Goal: Information Seeking & Learning: Learn about a topic

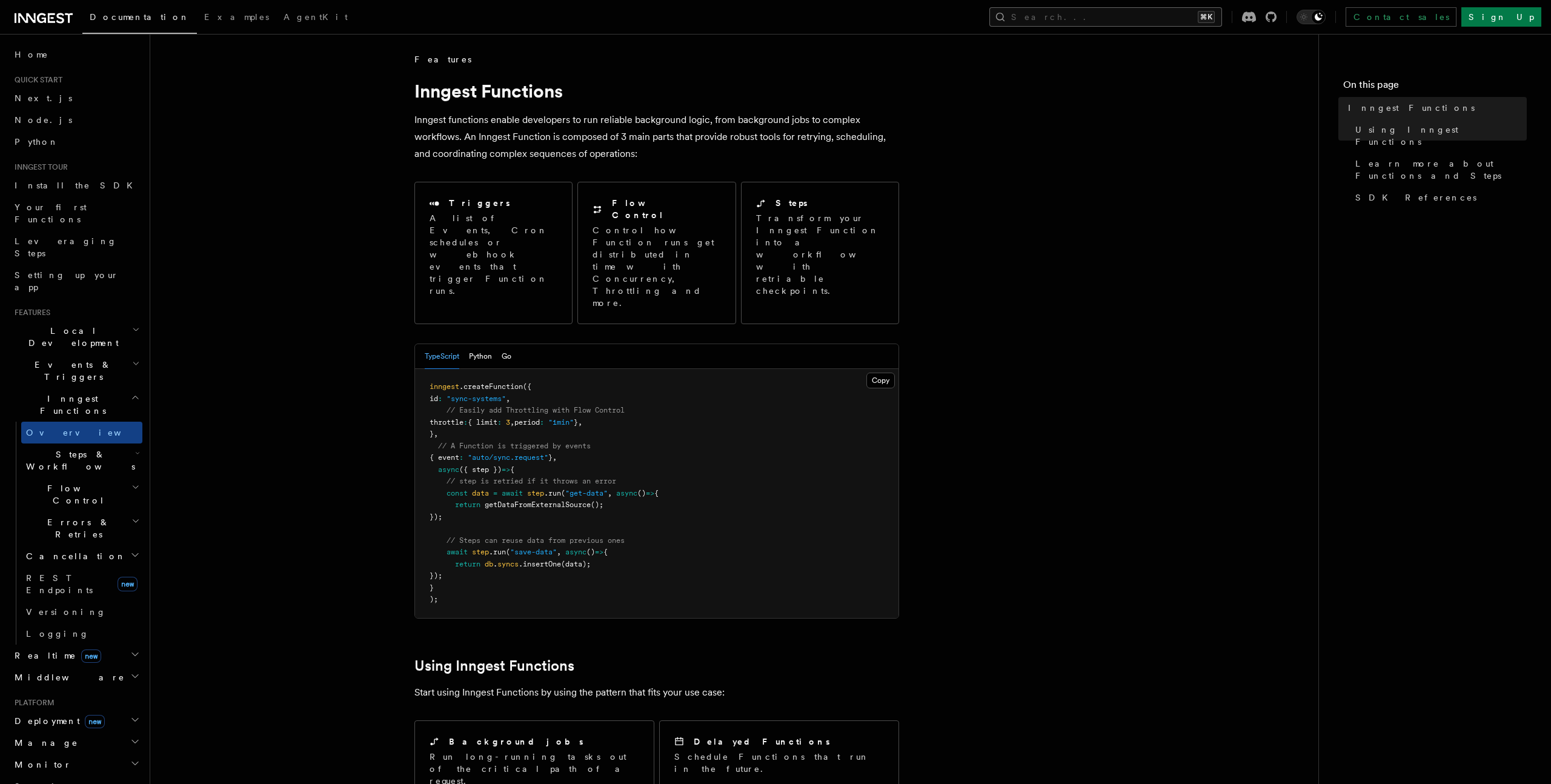
click at [1222, 17] on button "Search... ⌘K" at bounding box center [1106, 17] width 233 height 19
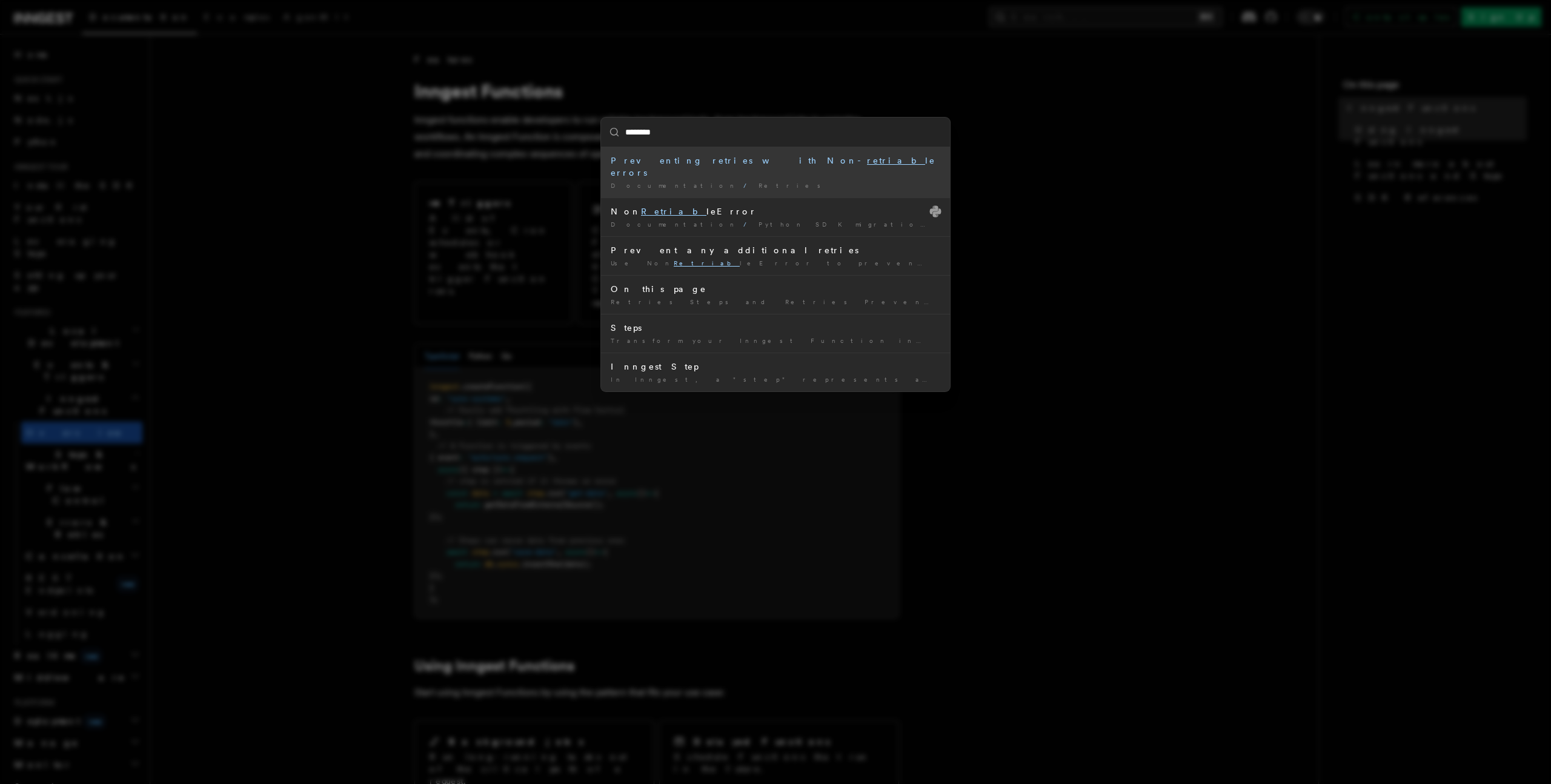
type input "*********"
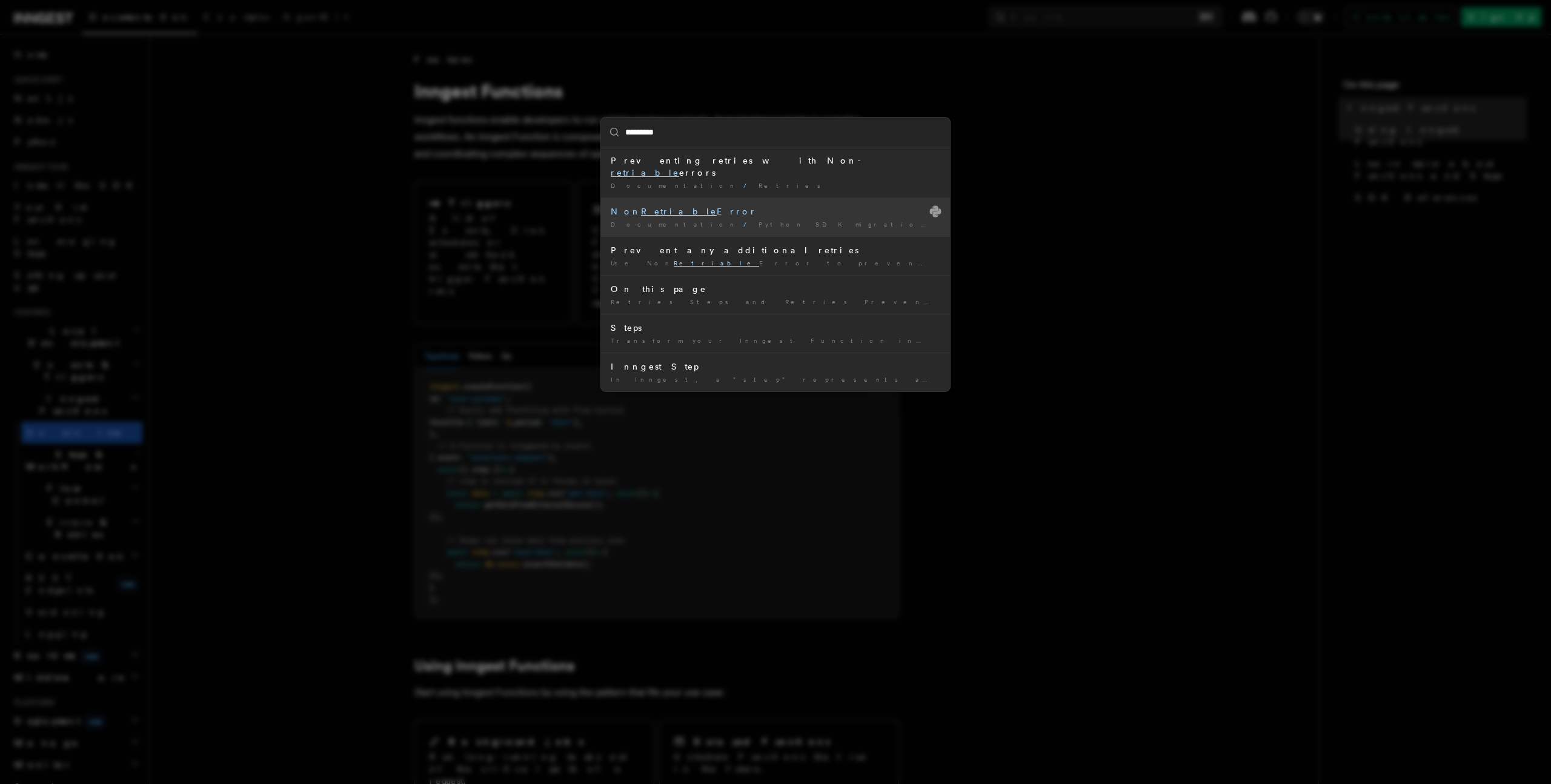
click at [650, 207] on mark "Retriable" at bounding box center [679, 211] width 76 height 10
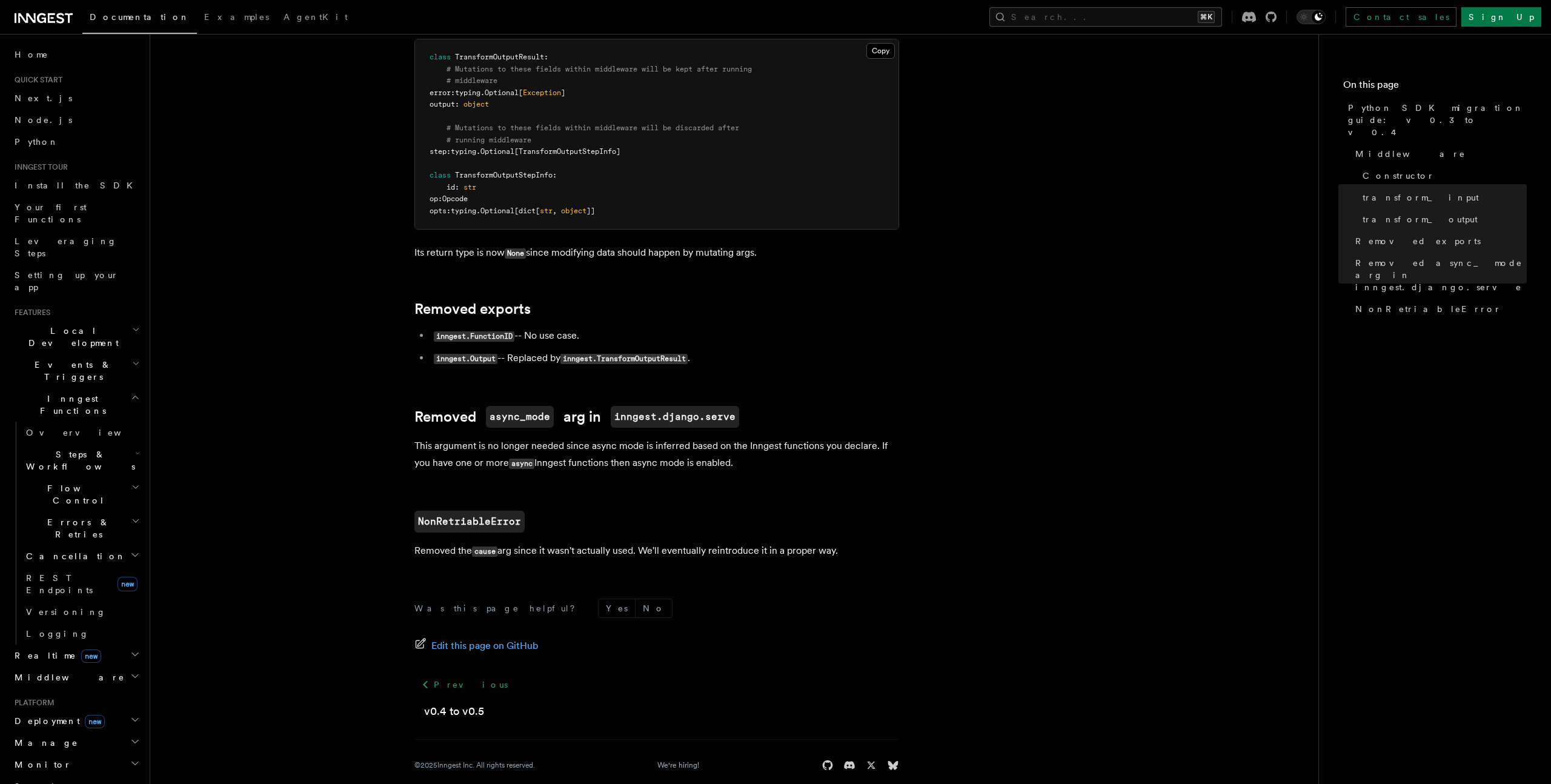
scroll to position [509, 0]
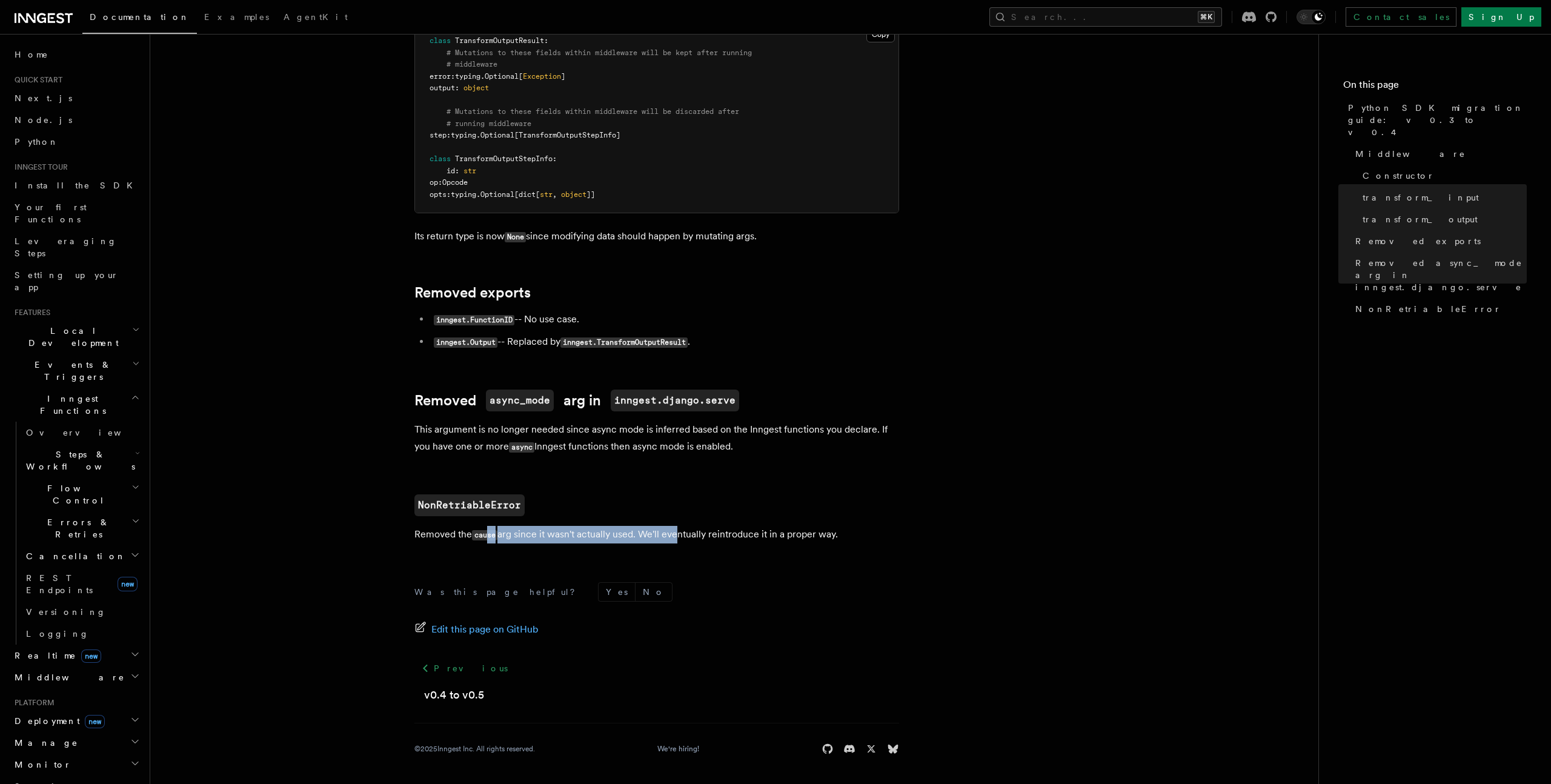
drag, startPoint x: 488, startPoint y: 534, endPoint x: 677, endPoint y: 535, distance: 189.0
click at [677, 535] on p "Removed the cause arg since it wasn't actually used. We'll eventually reintrodu…" at bounding box center [656, 534] width 485 height 18
click at [677, 535] on p "Removed the cause arg since it wasn't actually used. We'll eventually reintrodu…" at bounding box center [656, 534] width 485 height 18
click at [47, 20] on icon at bounding box center [44, 18] width 58 height 15
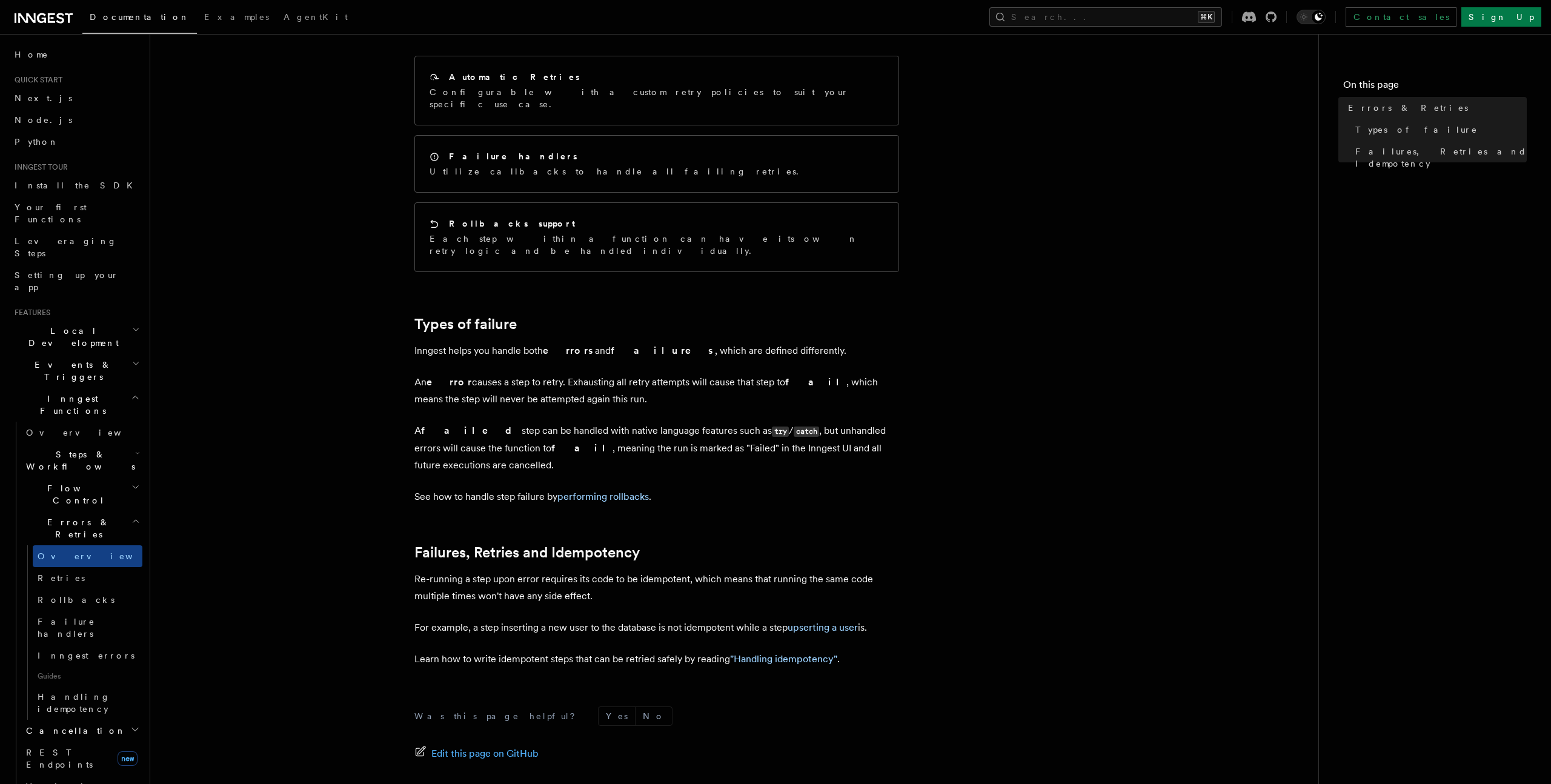
scroll to position [170, 0]
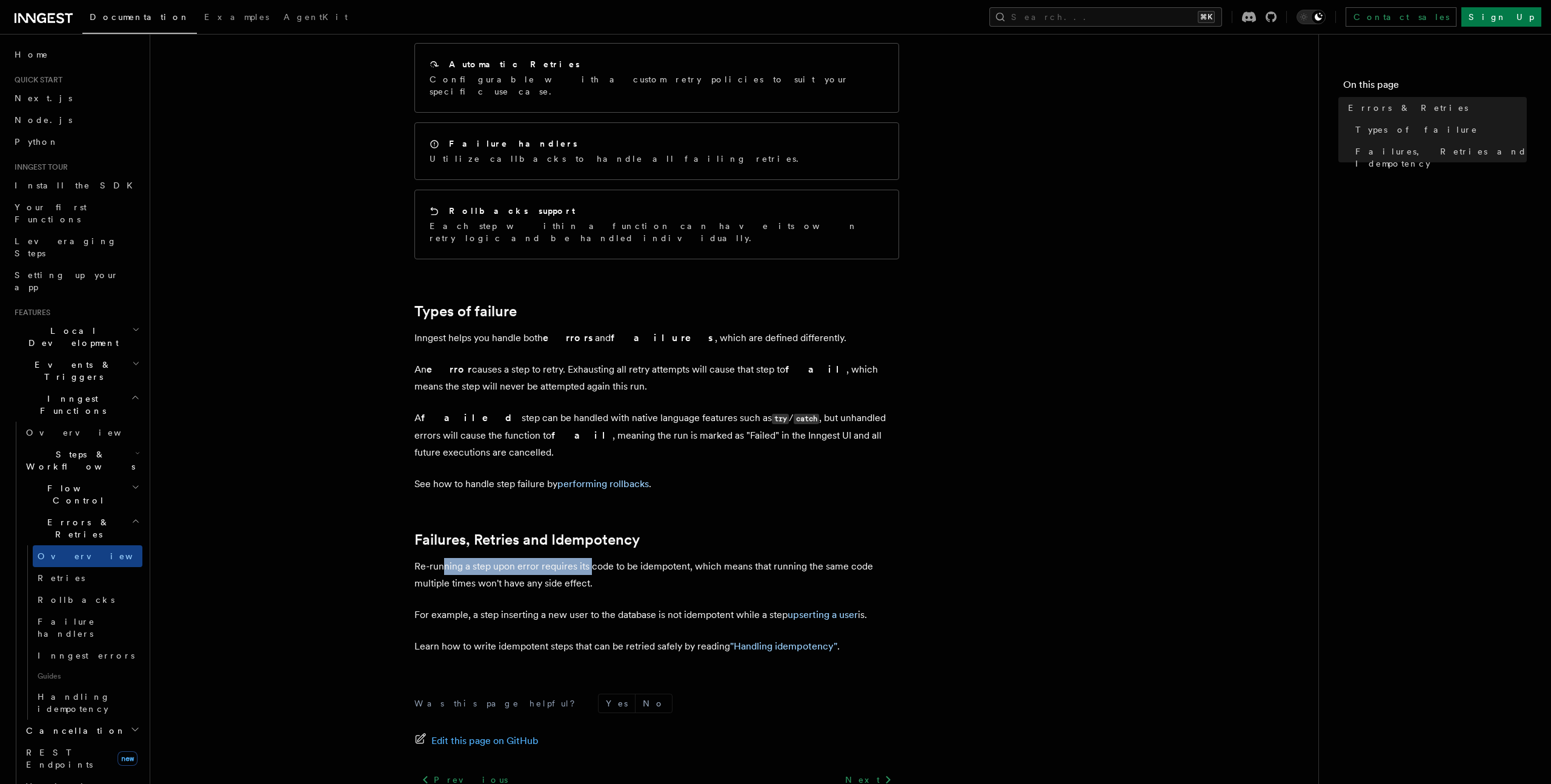
drag, startPoint x: 441, startPoint y: 545, endPoint x: 589, endPoint y: 545, distance: 148.0
click at [589, 558] on p "Re-running a step upon error requires its code to be idempotent, which means th…" at bounding box center [656, 575] width 485 height 34
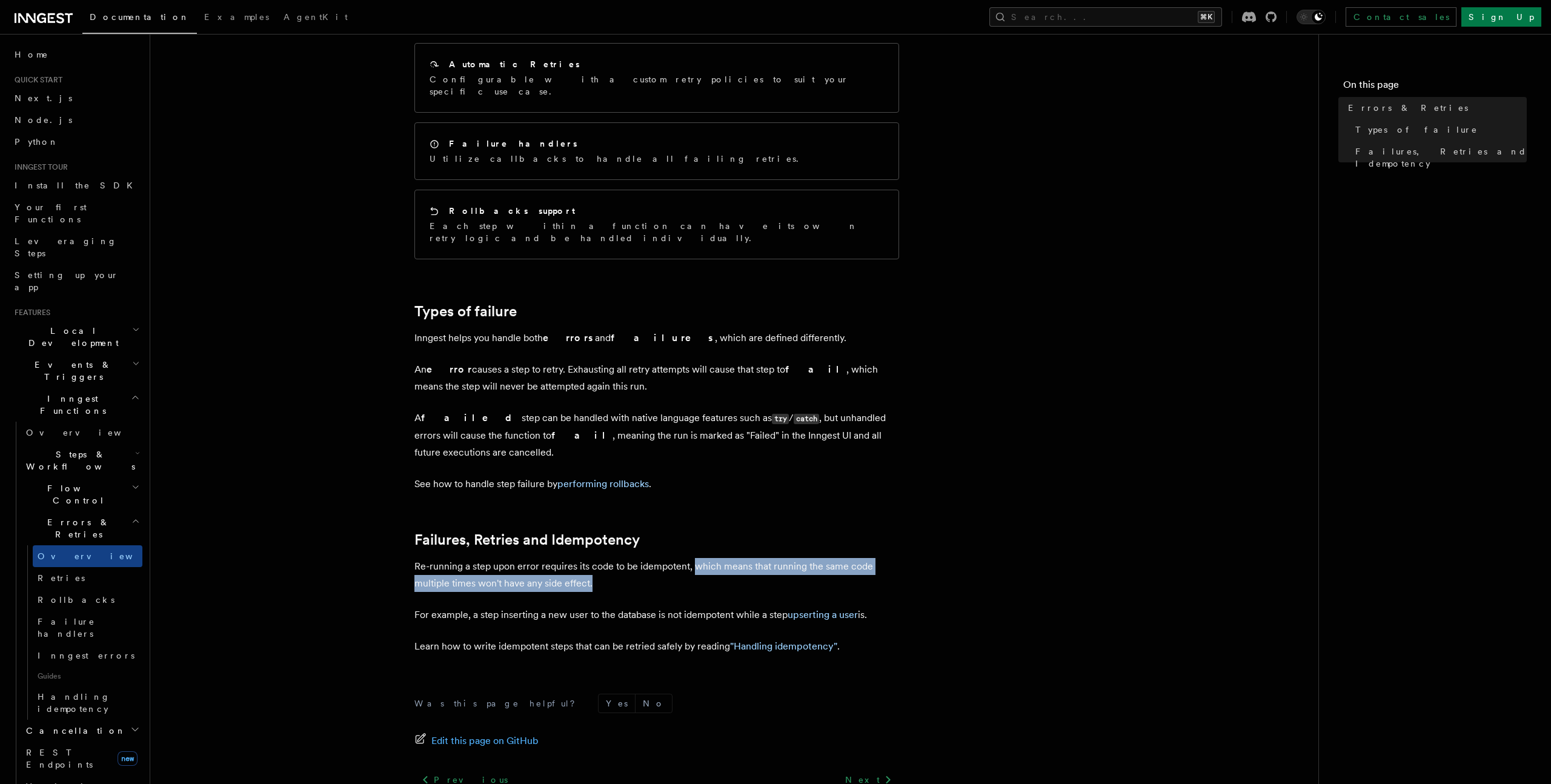
drag, startPoint x: 695, startPoint y: 545, endPoint x: 842, endPoint y: 555, distance: 147.3
click at [842, 558] on p "Re-running a step upon error requires its code to be idempotent, which means th…" at bounding box center [656, 575] width 485 height 34
click at [842, 558] on p "Re-running a step upon error requires its code to be idempotent, which means th…" at bounding box center [656, 575] width 485 height 34
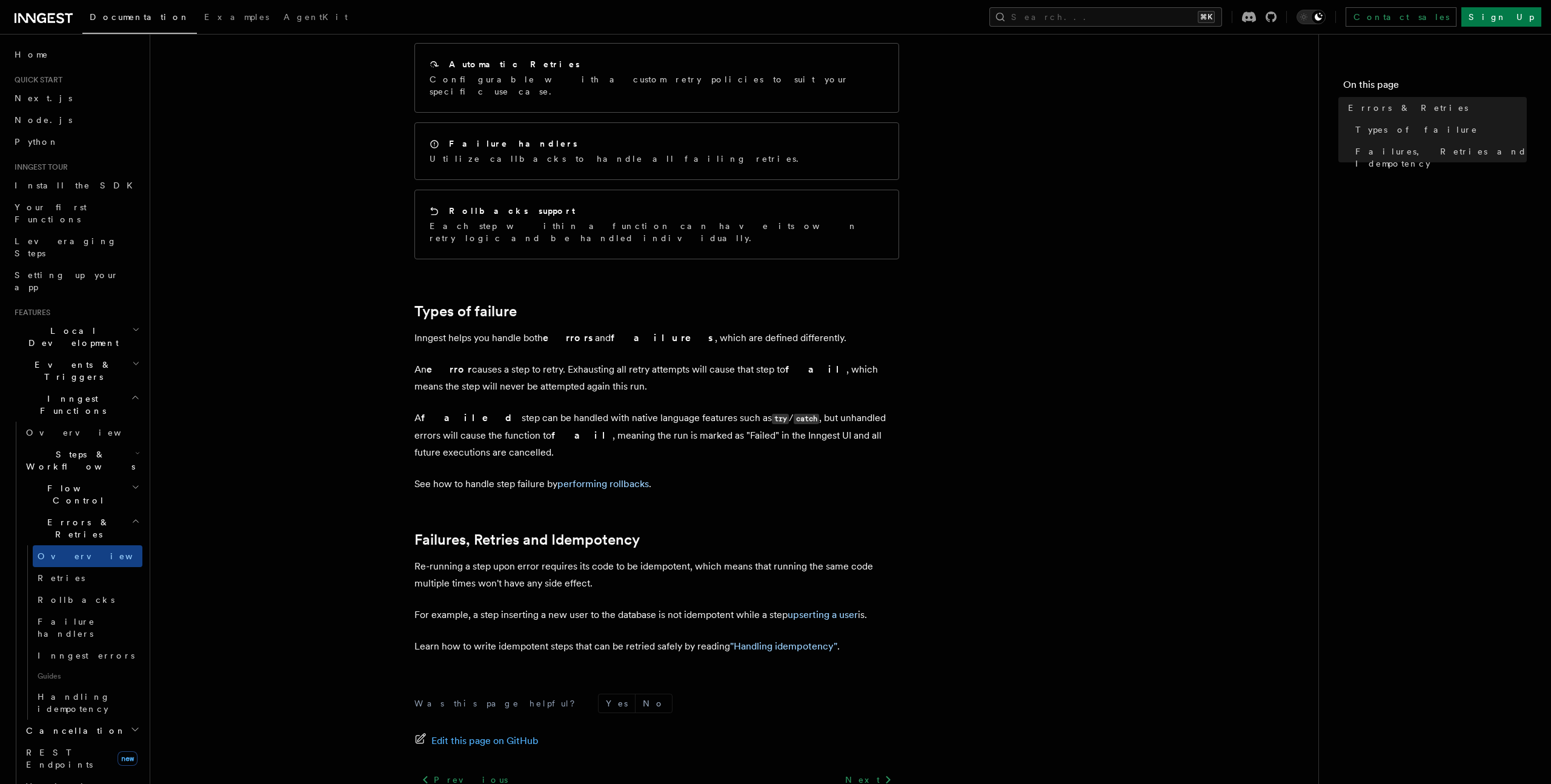
scroll to position [257, 0]
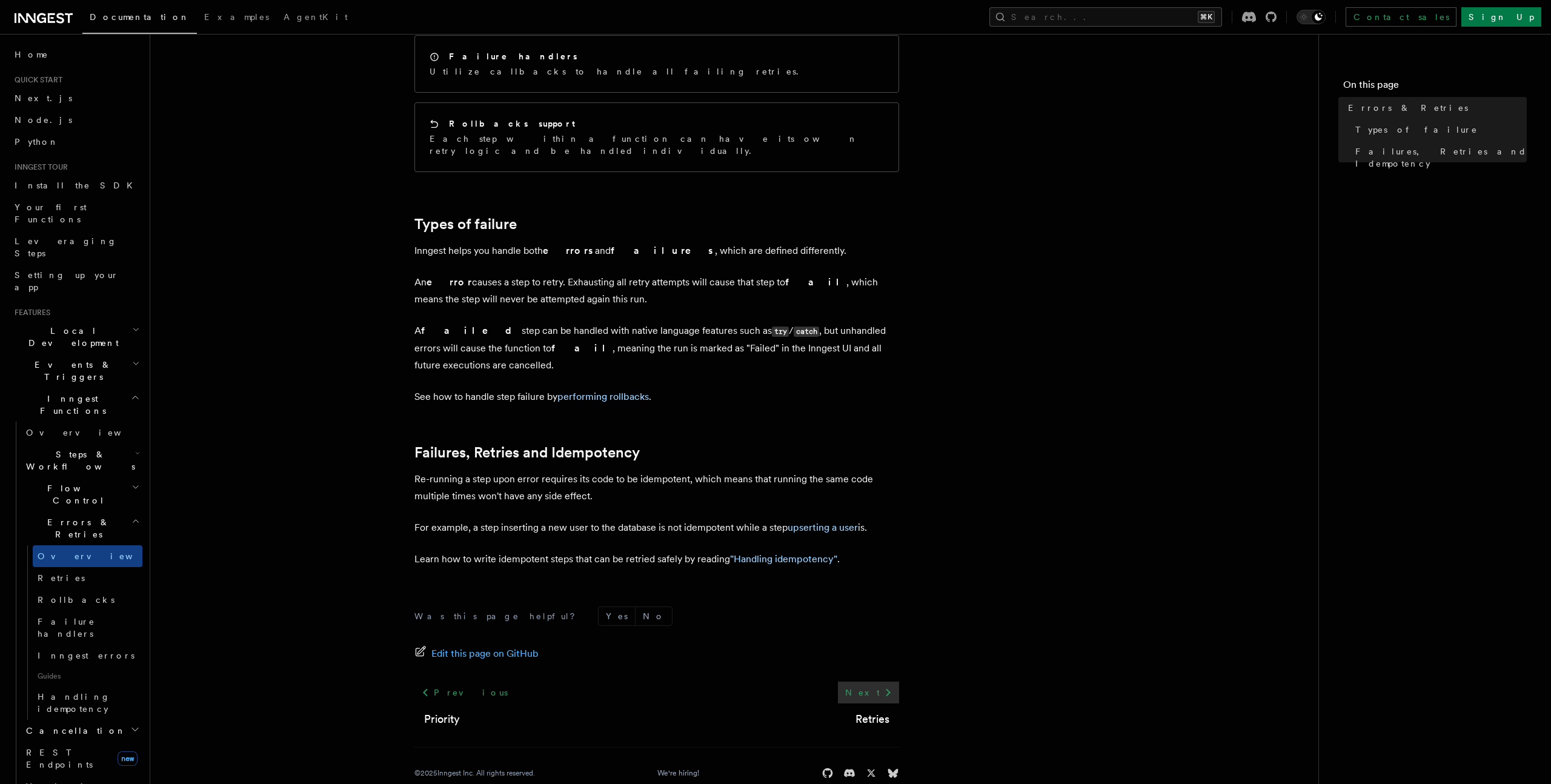
click at [876, 681] on link "Next" at bounding box center [868, 692] width 61 height 22
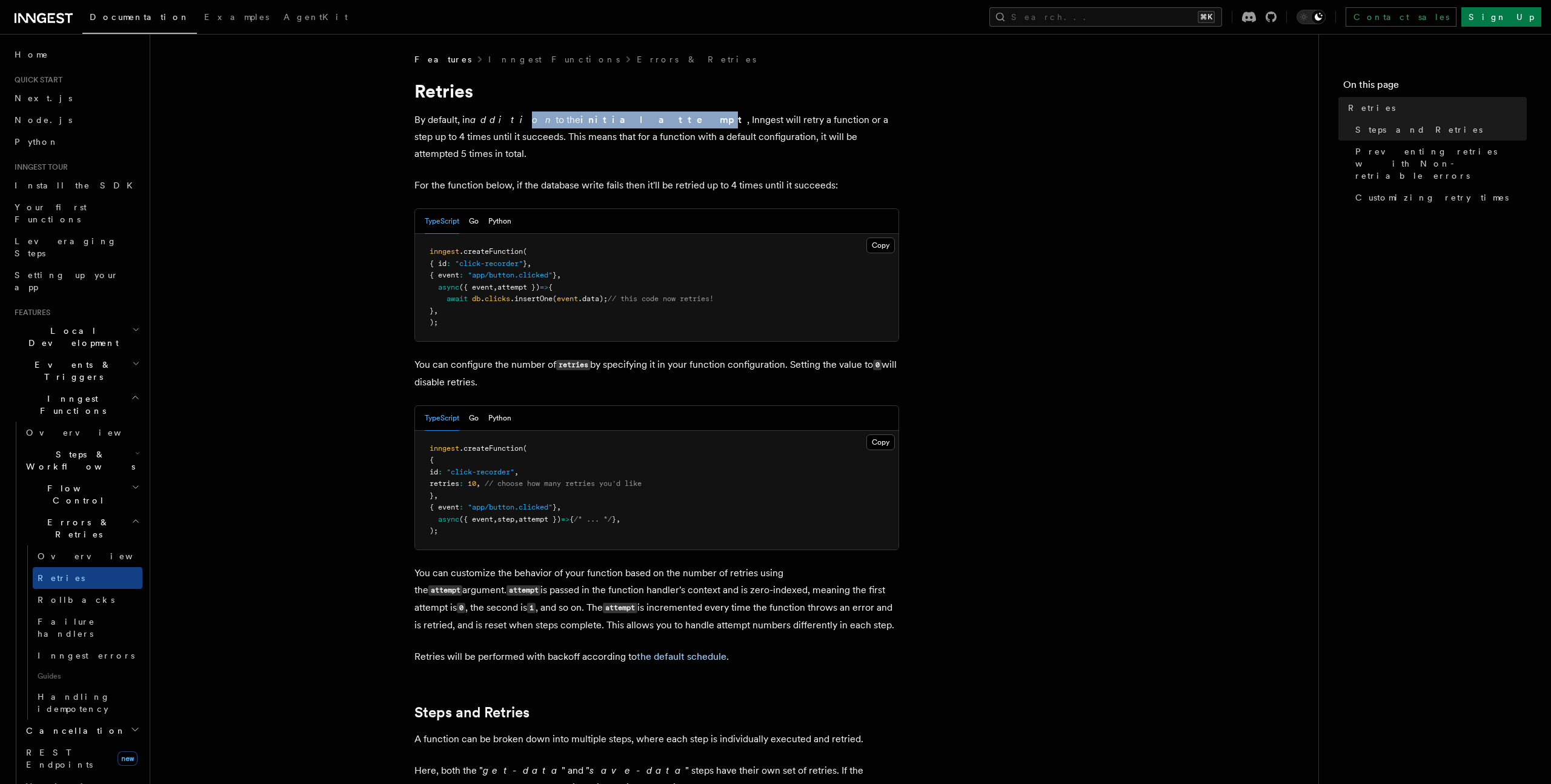
drag, startPoint x: 498, startPoint y: 113, endPoint x: 593, endPoint y: 117, distance: 95.1
click at [593, 117] on p "By default, in addition to the initial attempt , Inngest will retry a function …" at bounding box center [656, 137] width 485 height 51
click at [592, 117] on strong "initial attempt" at bounding box center [663, 119] width 166 height 11
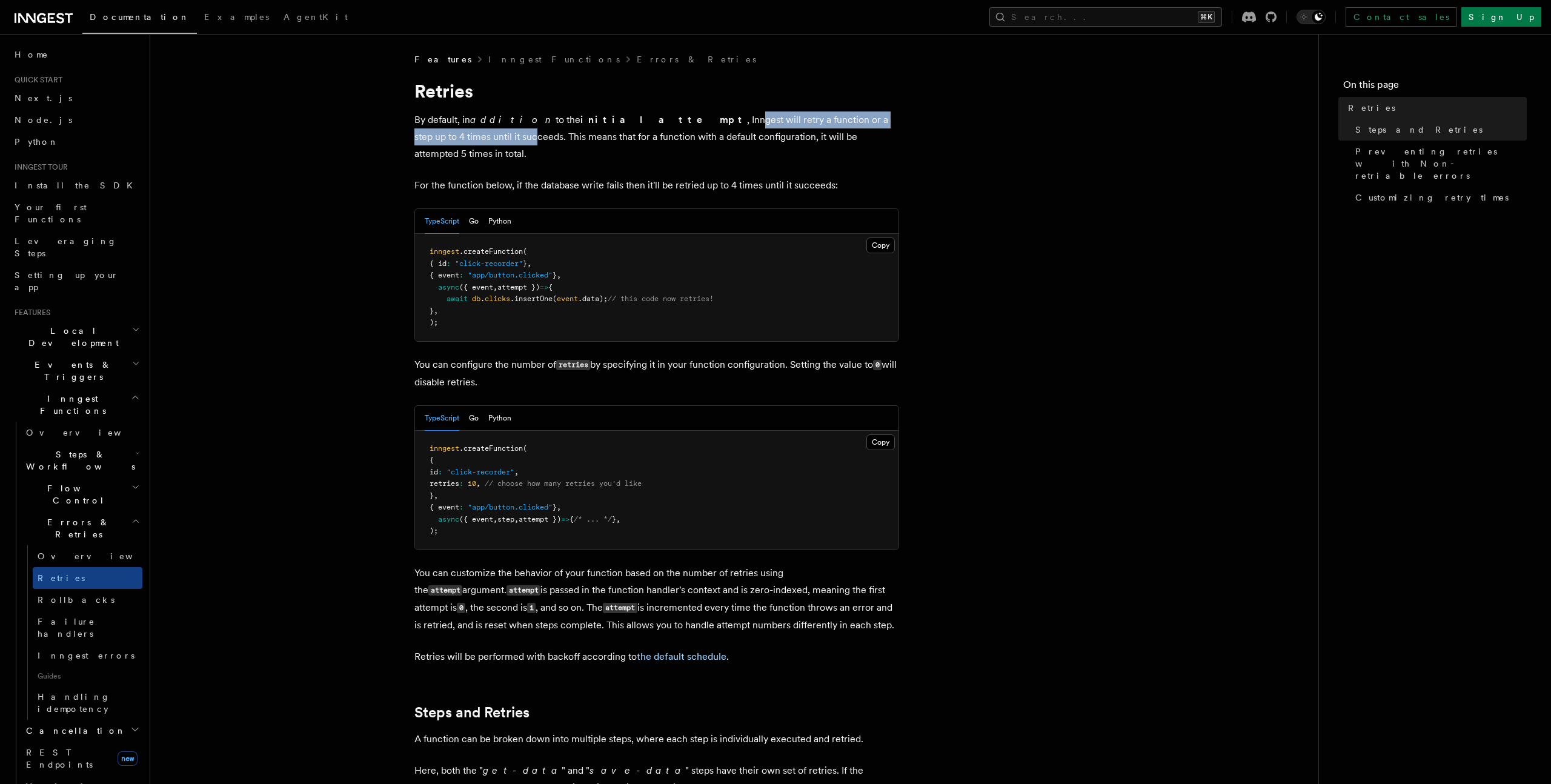
drag, startPoint x: 619, startPoint y: 122, endPoint x: 867, endPoint y: 119, distance: 248.0
click at [867, 119] on p "By default, in addition to the initial attempt , Inngest will retry a function …" at bounding box center [656, 137] width 485 height 51
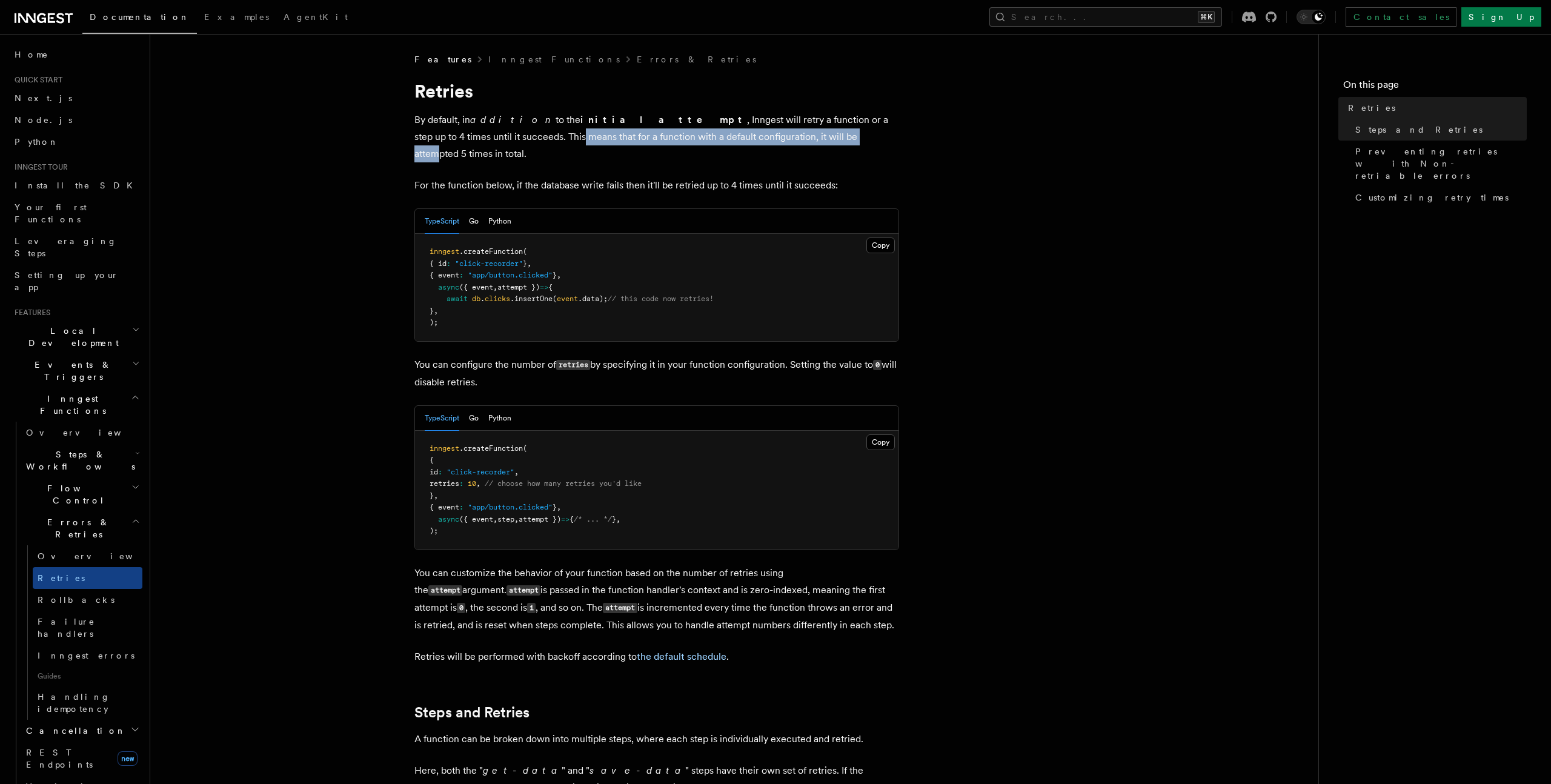
drag, startPoint x: 431, startPoint y: 137, endPoint x: 734, endPoint y: 142, distance: 303.0
click at [734, 142] on p "By default, in addition to the initial attempt , Inngest will retry a function …" at bounding box center [656, 137] width 485 height 51
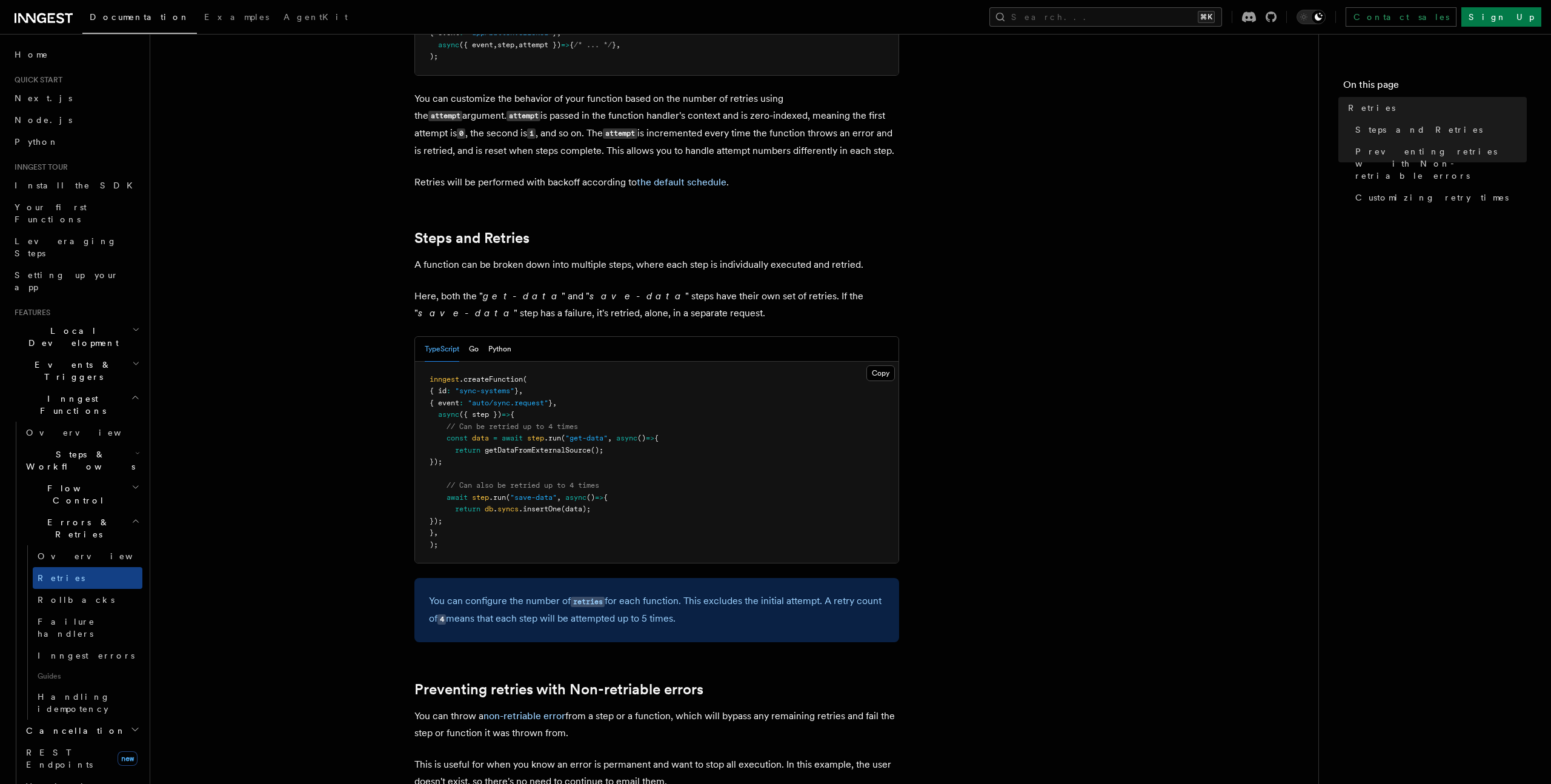
scroll to position [475, 0]
click at [104, 610] on link "Failure handlers" at bounding box center [87, 627] width 109 height 34
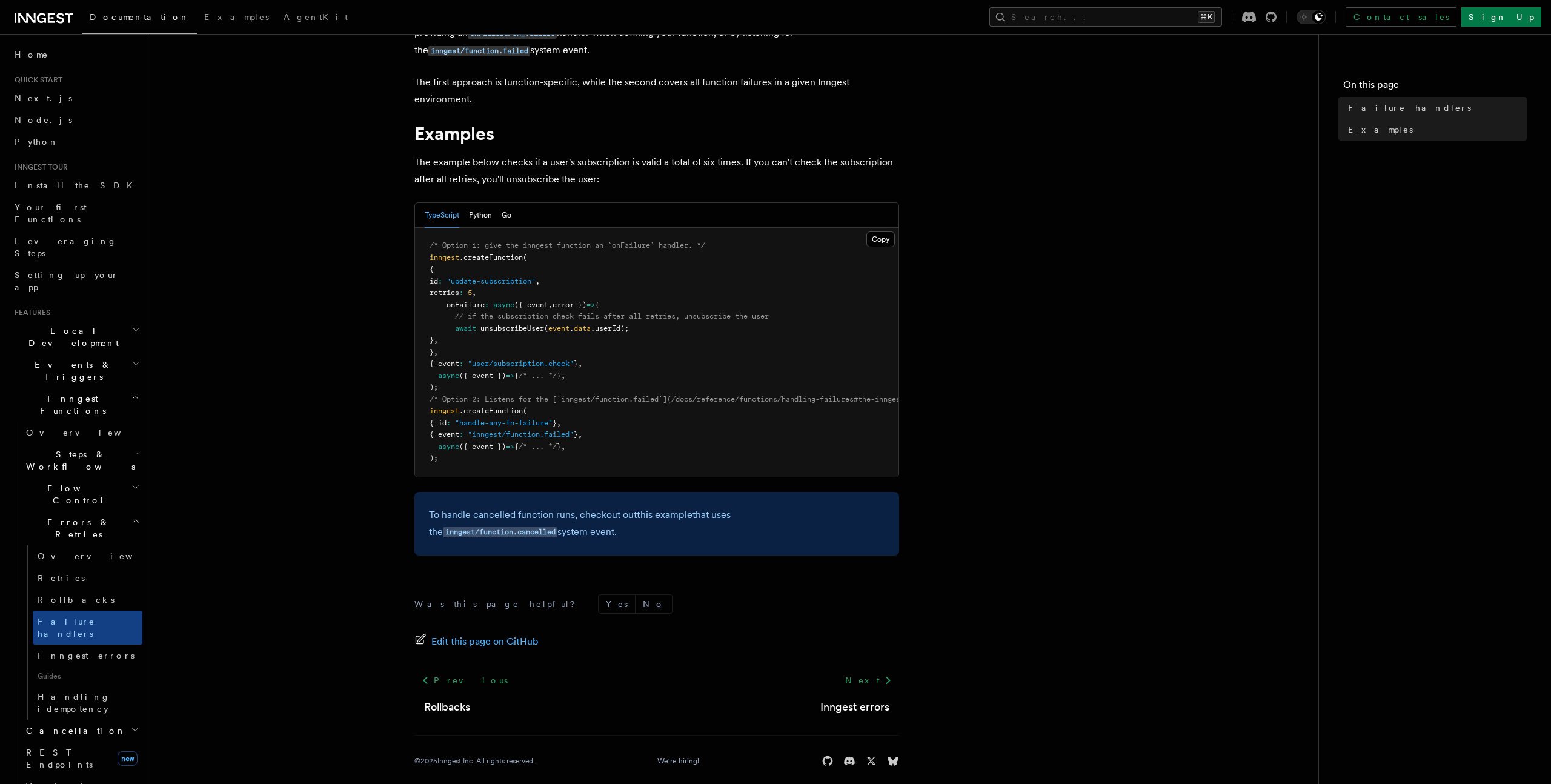
scroll to position [117, 0]
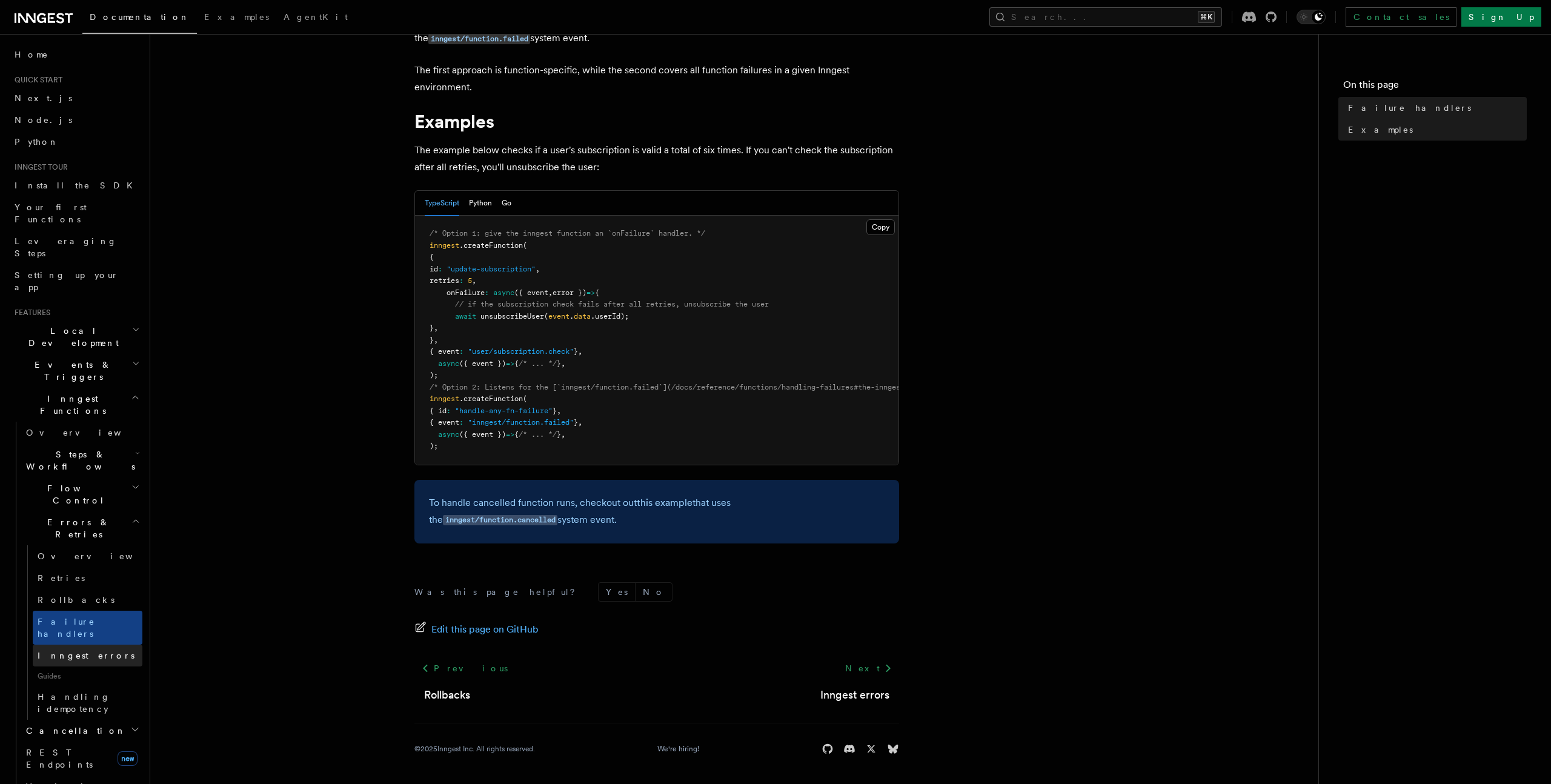
click at [76, 651] on span "Inngest errors" at bounding box center [86, 655] width 97 height 10
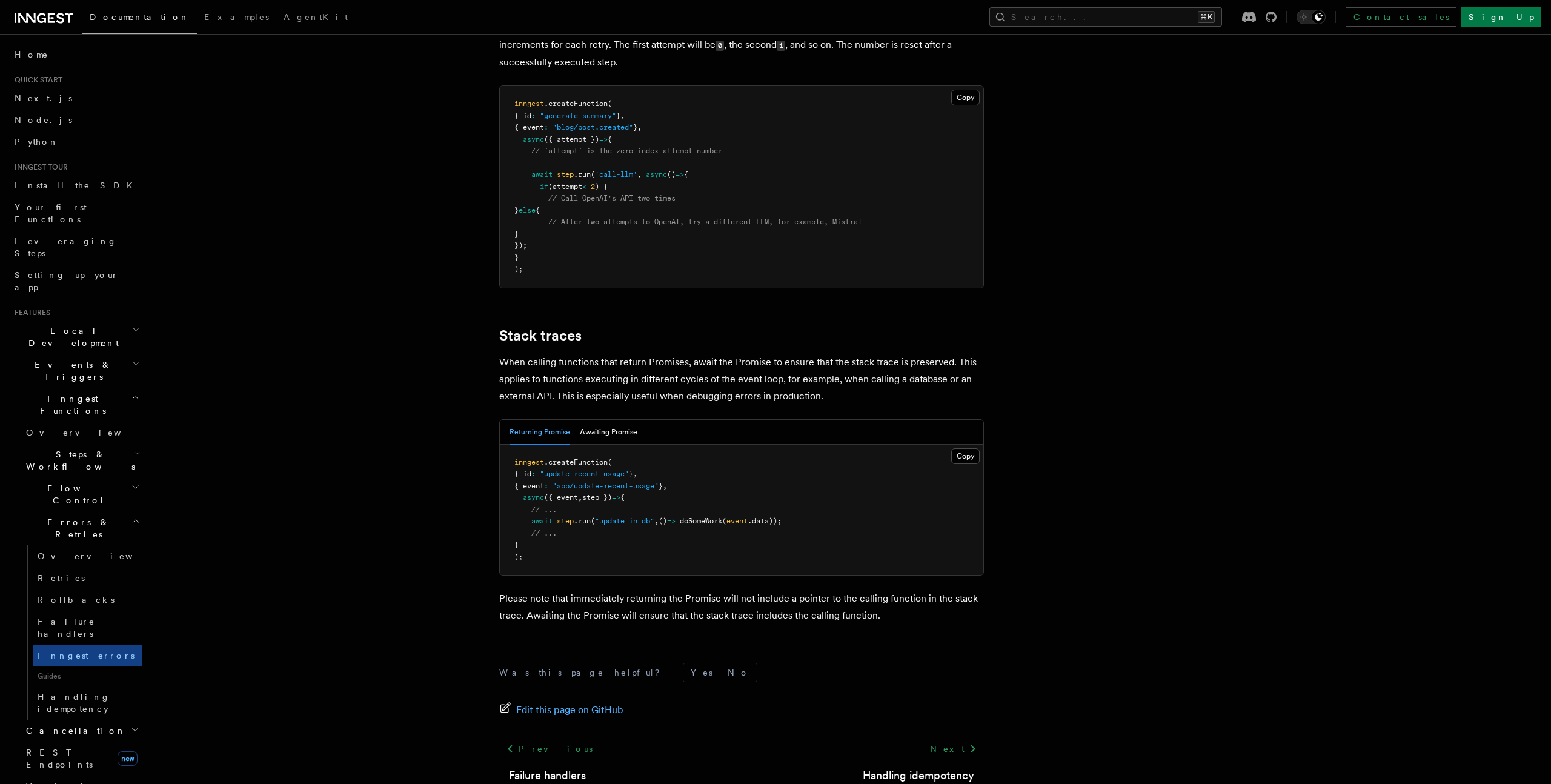
scroll to position [2499, 0]
